Goal: Task Accomplishment & Management: Use online tool/utility

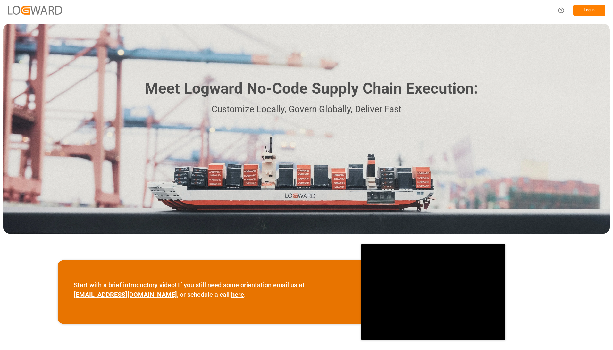
click at [593, 11] on button "Log In" at bounding box center [589, 10] width 32 height 11
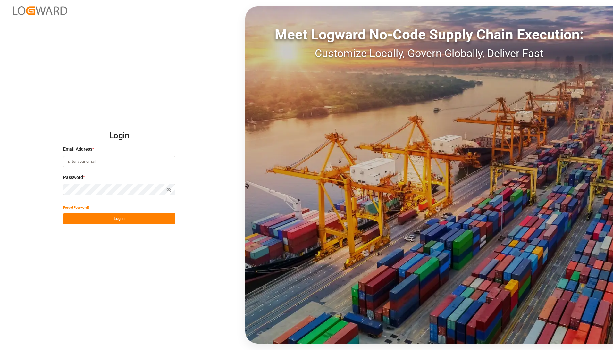
click at [95, 160] on input at bounding box center [119, 161] width 112 height 11
type input "[EMAIL_ADDRESS][PERSON_NAME][DOMAIN_NAME]"
click at [122, 219] on button "Log In" at bounding box center [119, 218] width 112 height 11
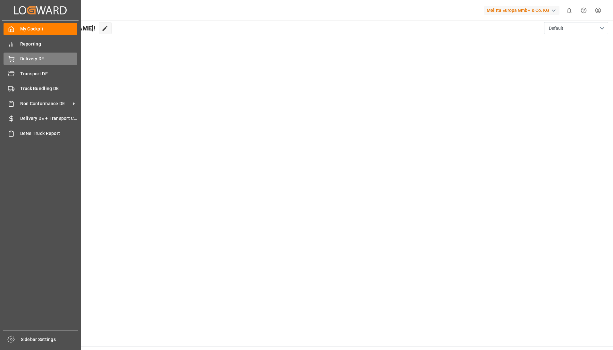
click at [38, 60] on span "Delivery DE" at bounding box center [48, 58] width 57 height 7
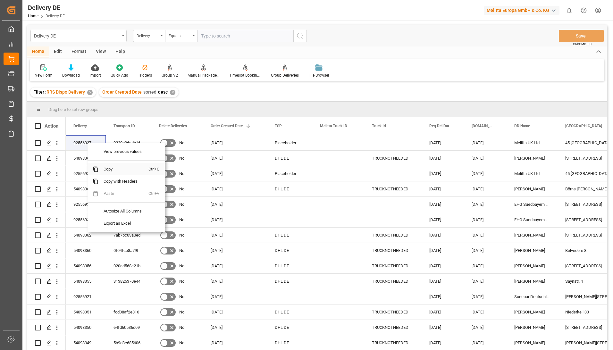
click at [106, 170] on span "Copy" at bounding box center [123, 169] width 50 height 12
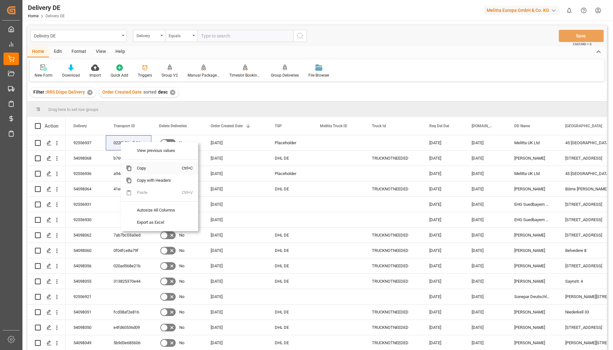
click at [139, 169] on span "Copy" at bounding box center [157, 168] width 50 height 12
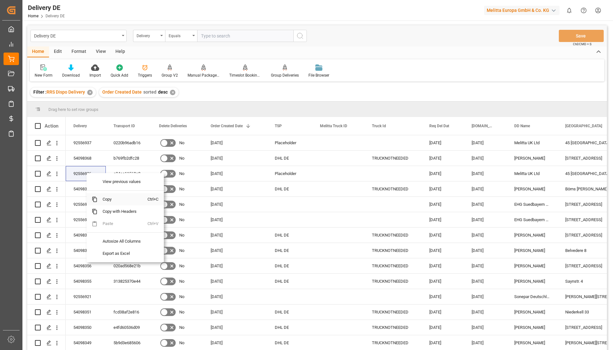
click at [105, 199] on span "Copy" at bounding box center [122, 199] width 50 height 12
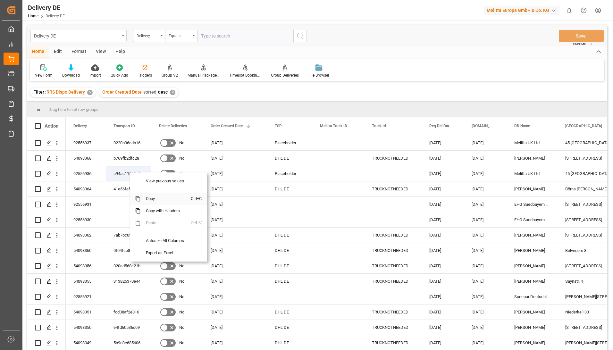
click at [150, 199] on span "Copy" at bounding box center [166, 199] width 50 height 12
